Goal: Information Seeking & Learning: Learn about a topic

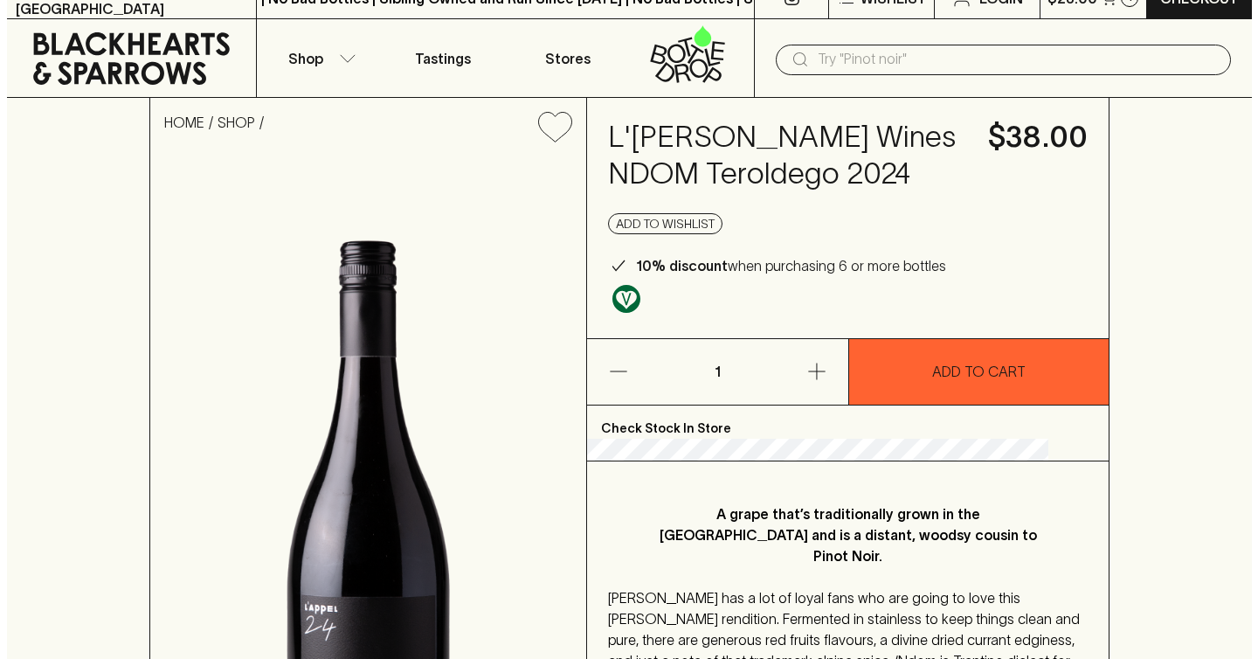
scroll to position [292, 0]
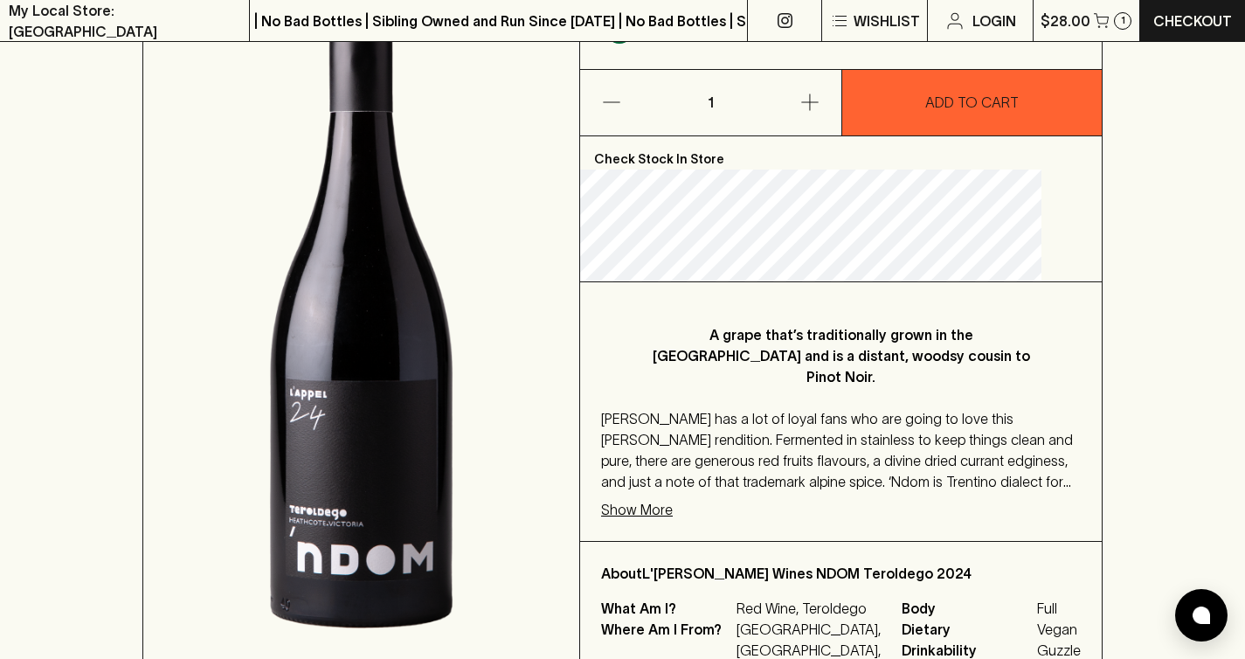
click at [673, 499] on p "Show More" at bounding box center [637, 509] width 72 height 21
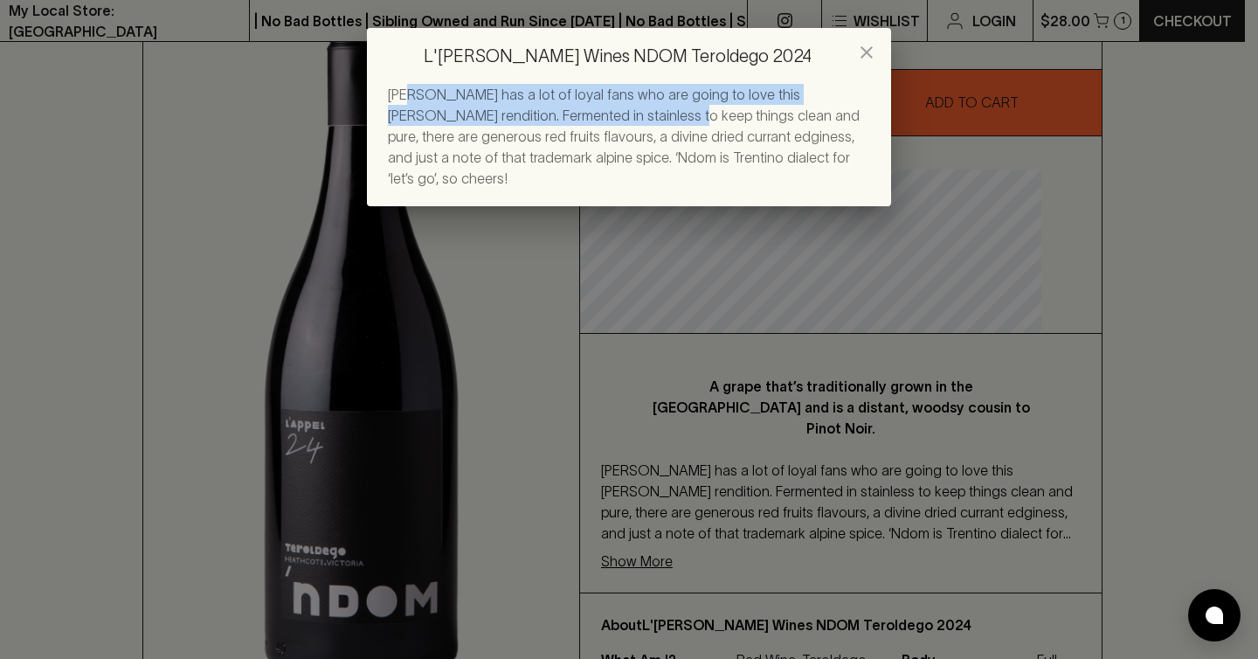
drag, startPoint x: 409, startPoint y: 99, endPoint x: 575, endPoint y: 128, distance: 168.5
click at [577, 125] on div "[PERSON_NAME] has a lot of loyal fans who are going to love this [PERSON_NAME] …" at bounding box center [629, 136] width 482 height 105
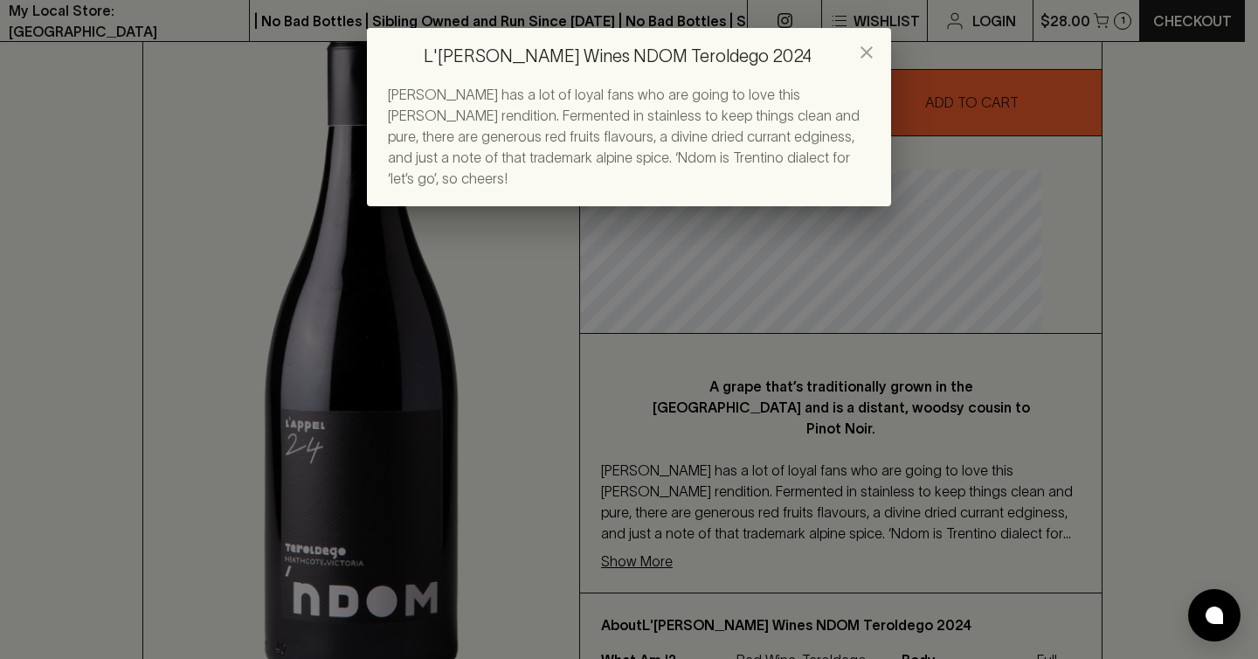
drag, startPoint x: 575, startPoint y: 128, endPoint x: 541, endPoint y: 131, distance: 34.2
click at [574, 128] on div "[PERSON_NAME] has a lot of loyal fans who are going to love this [PERSON_NAME] …" at bounding box center [629, 136] width 482 height 105
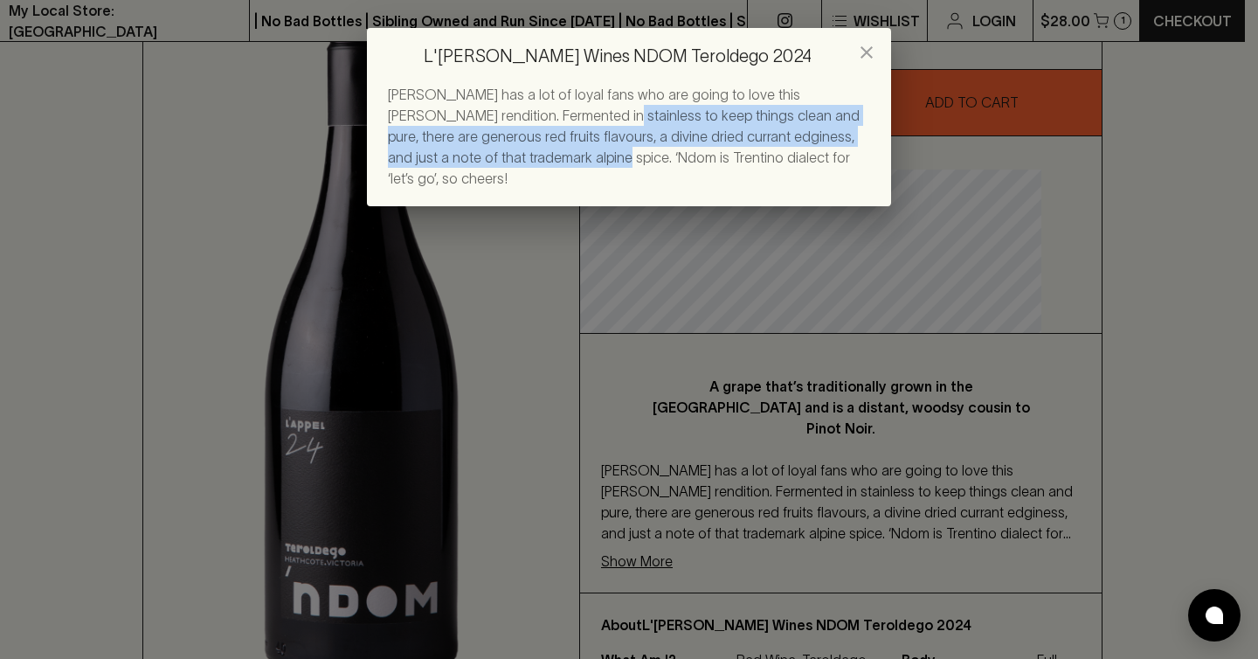
drag, startPoint x: 512, startPoint y: 122, endPoint x: 467, endPoint y: 160, distance: 58.3
click at [466, 160] on span "[PERSON_NAME] has a lot of loyal fans who are going to love this [PERSON_NAME] …" at bounding box center [624, 136] width 472 height 100
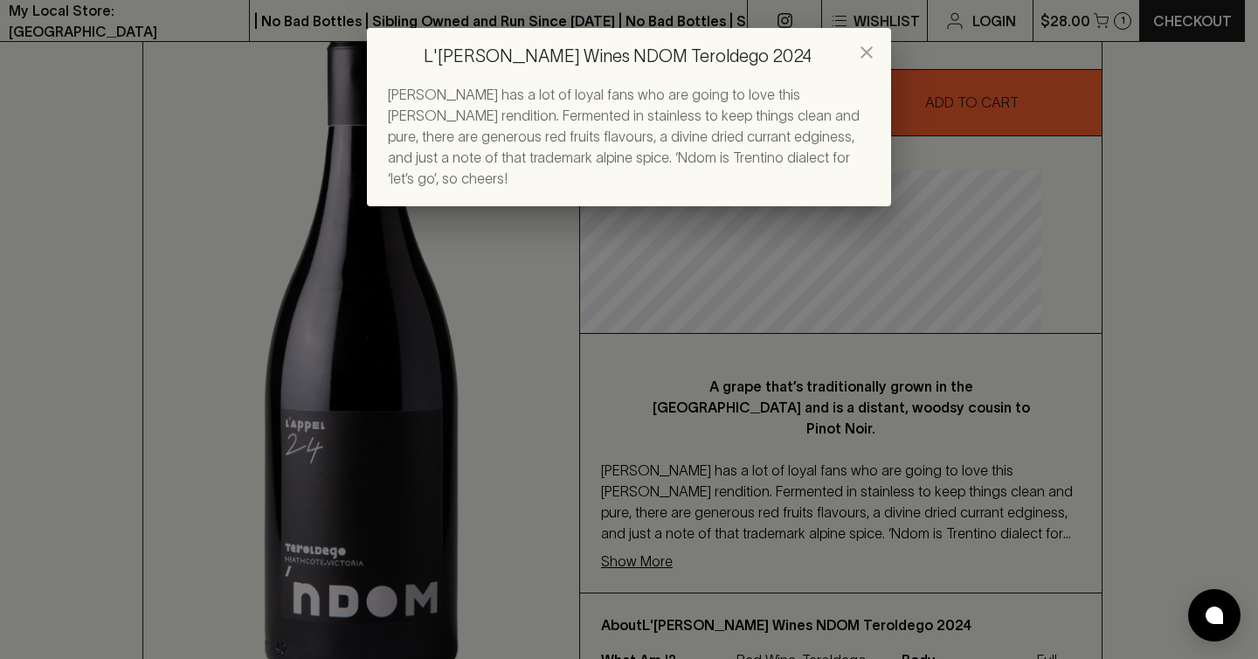
click at [609, 155] on span "[PERSON_NAME] has a lot of loyal fans who are going to love this [PERSON_NAME] …" at bounding box center [624, 136] width 472 height 100
click at [655, 104] on div "[PERSON_NAME] has a lot of loyal fans who are going to love this [PERSON_NAME] …" at bounding box center [629, 136] width 482 height 105
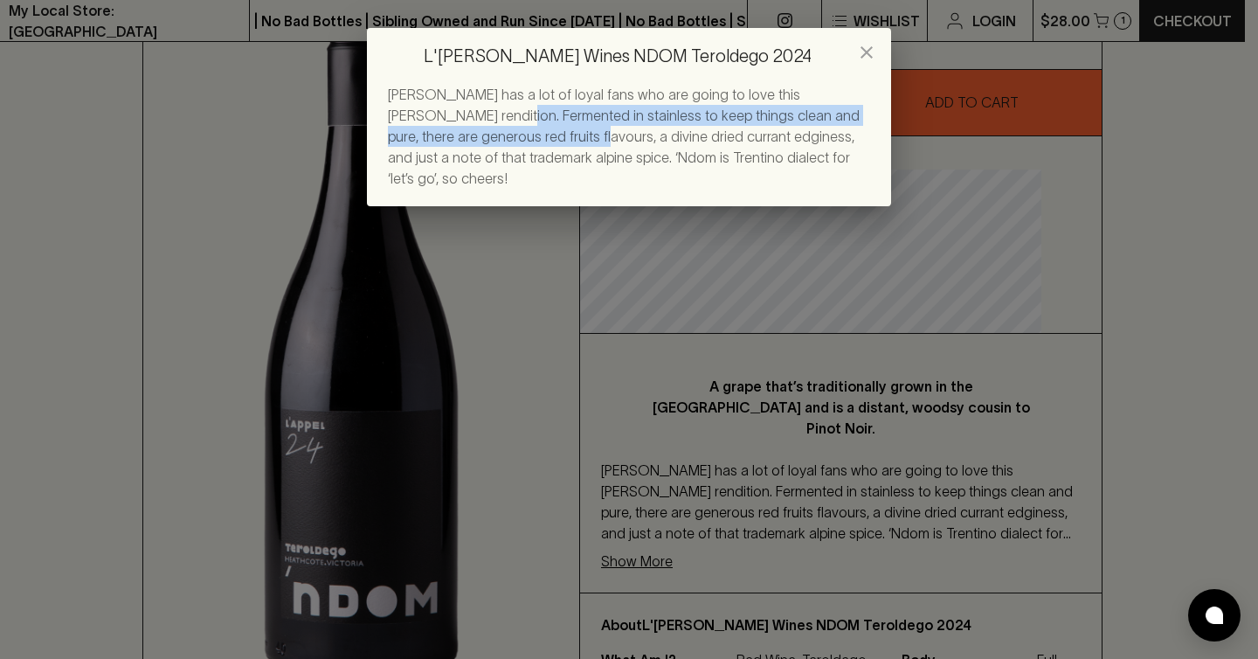
drag, startPoint x: 407, startPoint y: 121, endPoint x: 477, endPoint y: 142, distance: 73.2
click at [477, 142] on span "[PERSON_NAME] has a lot of loyal fans who are going to love this [PERSON_NAME] …" at bounding box center [624, 136] width 472 height 100
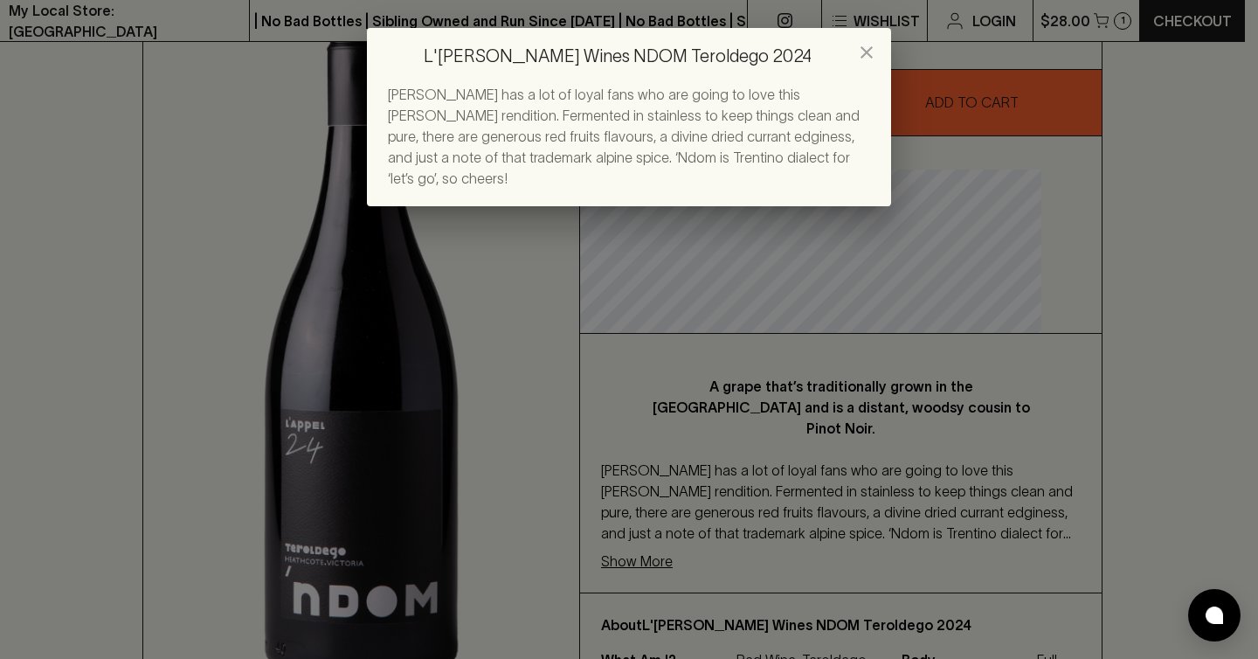
click at [490, 137] on span "[PERSON_NAME] has a lot of loyal fans who are going to love this [PERSON_NAME] …" at bounding box center [624, 136] width 472 height 100
drag, startPoint x: 501, startPoint y: 138, endPoint x: 673, endPoint y: 143, distance: 172.2
click at [673, 143] on div "[PERSON_NAME] has a lot of loyal fans who are going to love this [PERSON_NAME] …" at bounding box center [629, 136] width 482 height 105
click at [539, 159] on span "[PERSON_NAME] has a lot of loyal fans who are going to love this [PERSON_NAME] …" at bounding box center [624, 136] width 472 height 100
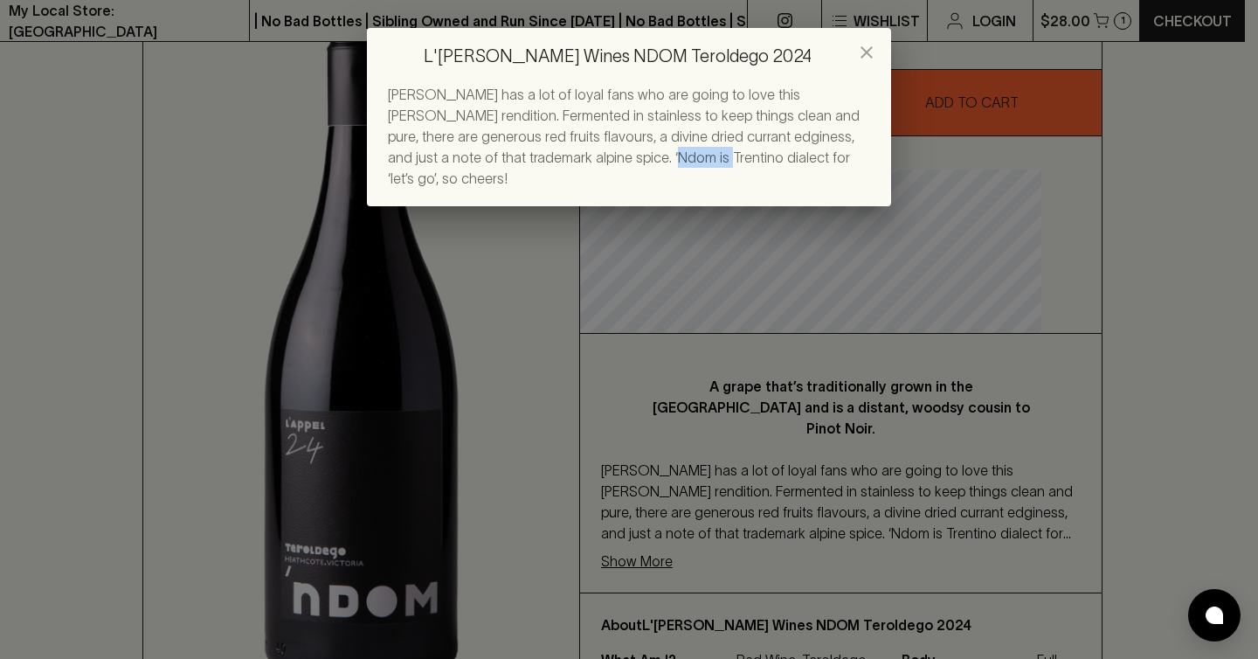
click at [539, 159] on span "[PERSON_NAME] has a lot of loyal fans who are going to love this [PERSON_NAME] …" at bounding box center [624, 136] width 472 height 100
copy span "[GEOGRAPHIC_DATA]"
click at [512, 54] on h2 "L'[PERSON_NAME] Wines NDOM Teroldego 2024" at bounding box center [629, 56] width 524 height 56
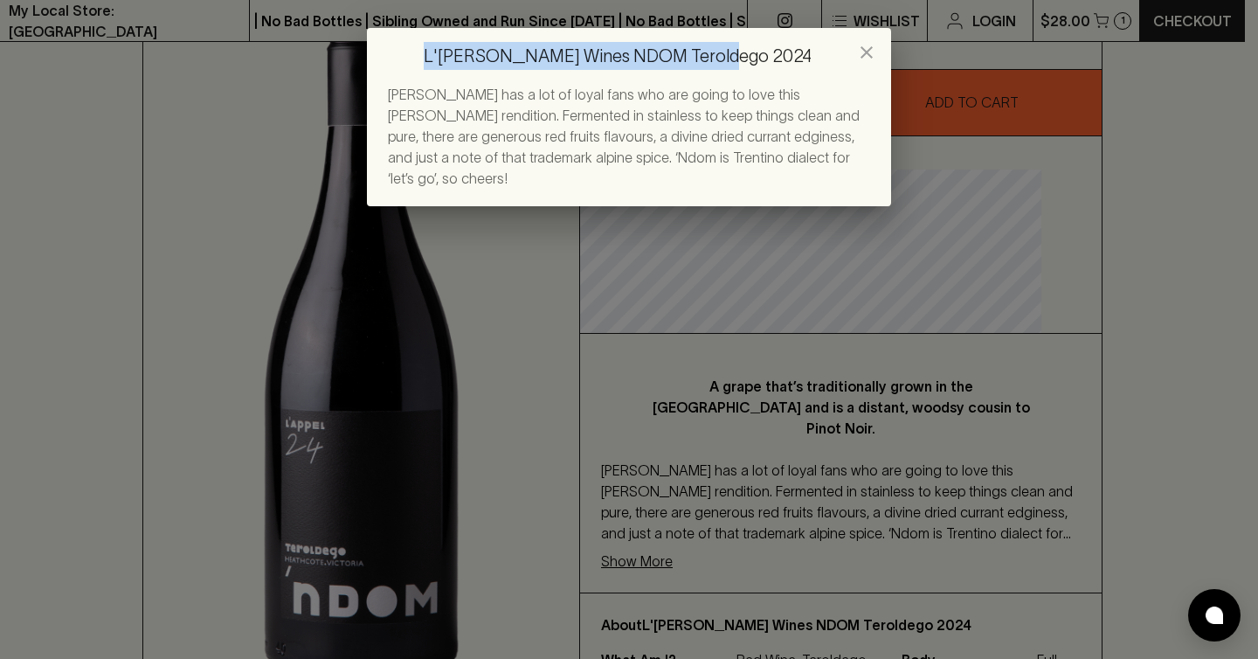
click at [512, 54] on h2 "L'[PERSON_NAME] Wines NDOM Teroldego 2024" at bounding box center [629, 56] width 524 height 56
click at [494, 55] on h2 "L'[PERSON_NAME] Wines NDOM Teroldego 2024" at bounding box center [629, 56] width 524 height 56
click at [493, 55] on h2 "L'[PERSON_NAME] Wines NDOM Teroldego 2024" at bounding box center [629, 56] width 524 height 56
click at [491, 151] on span "[PERSON_NAME] has a lot of loyal fans who are going to love this [PERSON_NAME] …" at bounding box center [624, 136] width 472 height 100
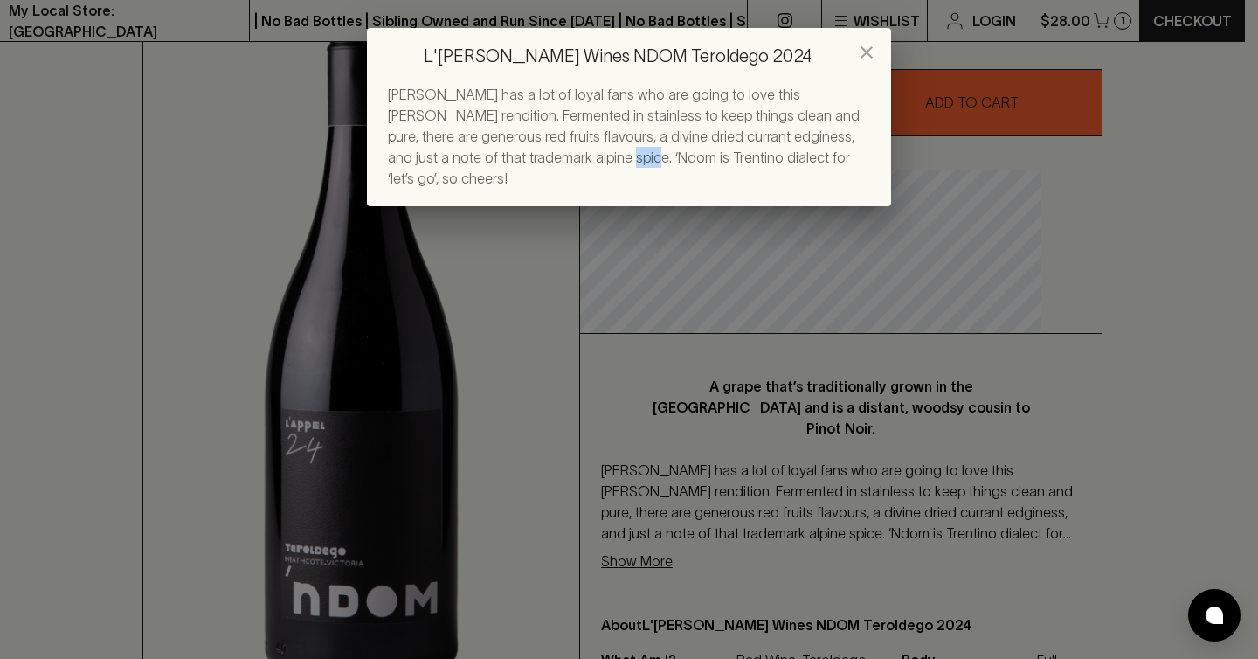
click at [491, 151] on span "[PERSON_NAME] has a lot of loyal fans who are going to love this [PERSON_NAME] …" at bounding box center [624, 136] width 472 height 100
